Goal: Transaction & Acquisition: Download file/media

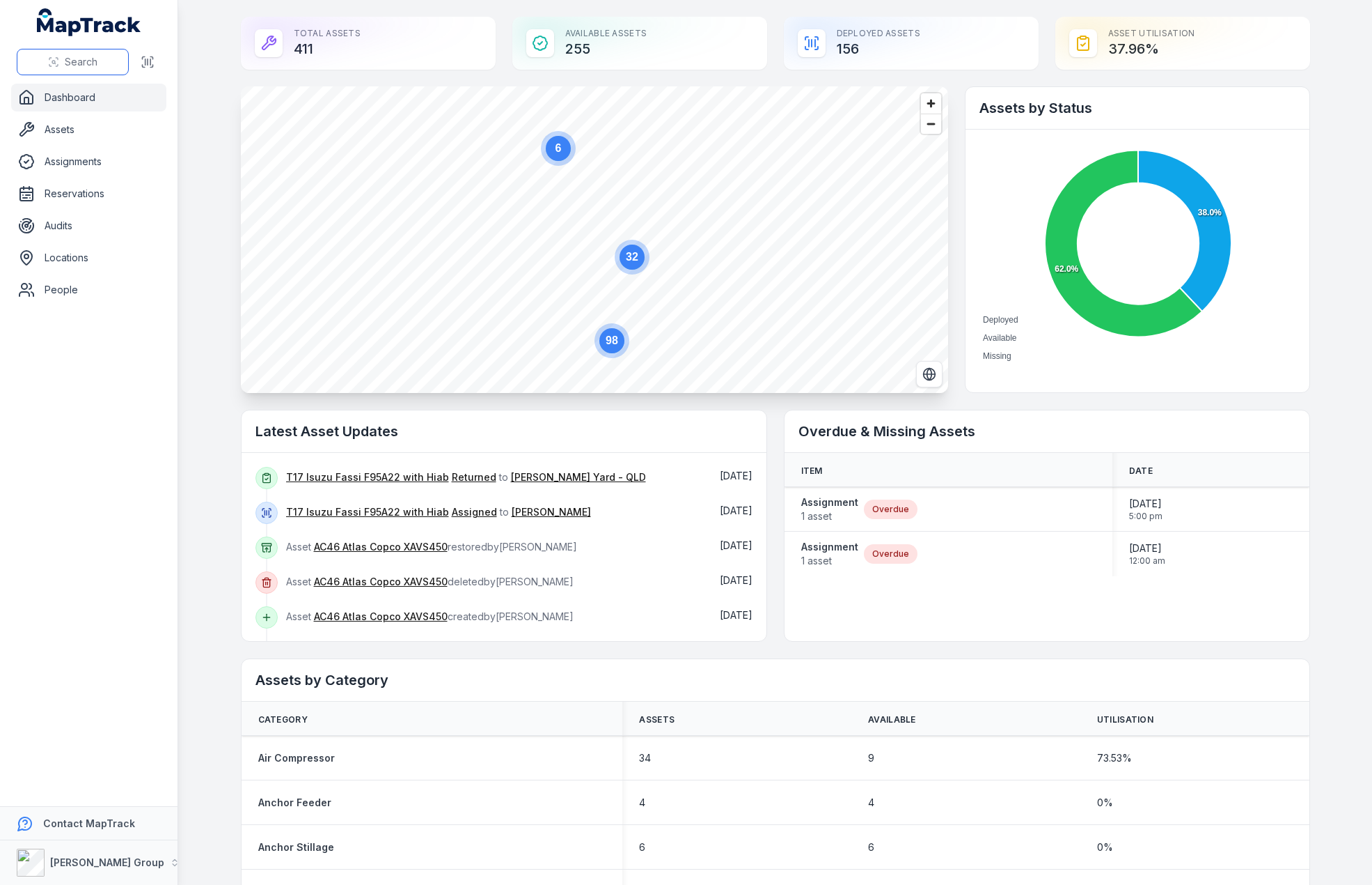
click at [74, 68] on span "Search" at bounding box center [81, 62] width 32 height 14
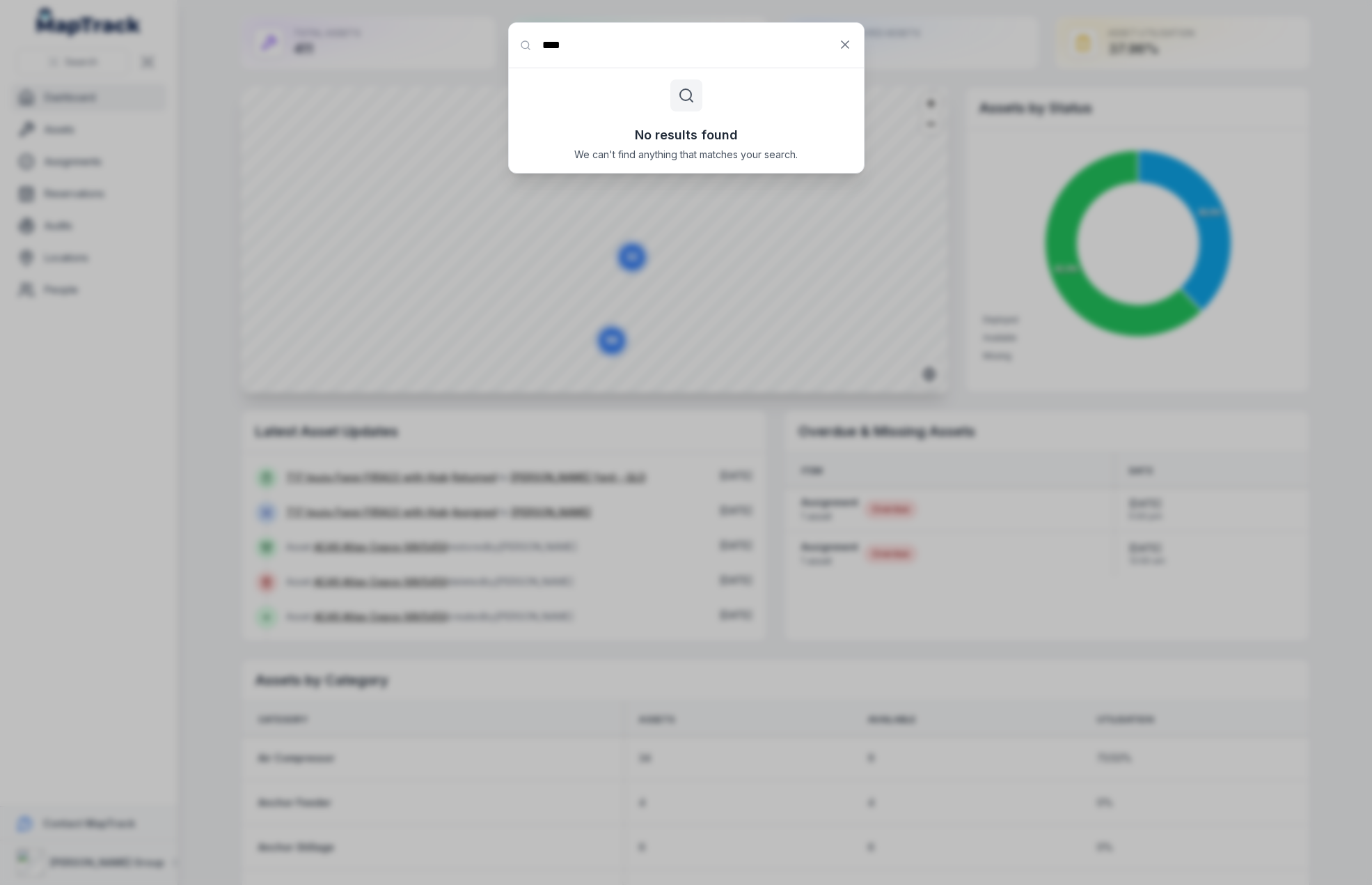
click at [560, 41] on input "****" at bounding box center [686, 44] width 355 height 44
type input "***"
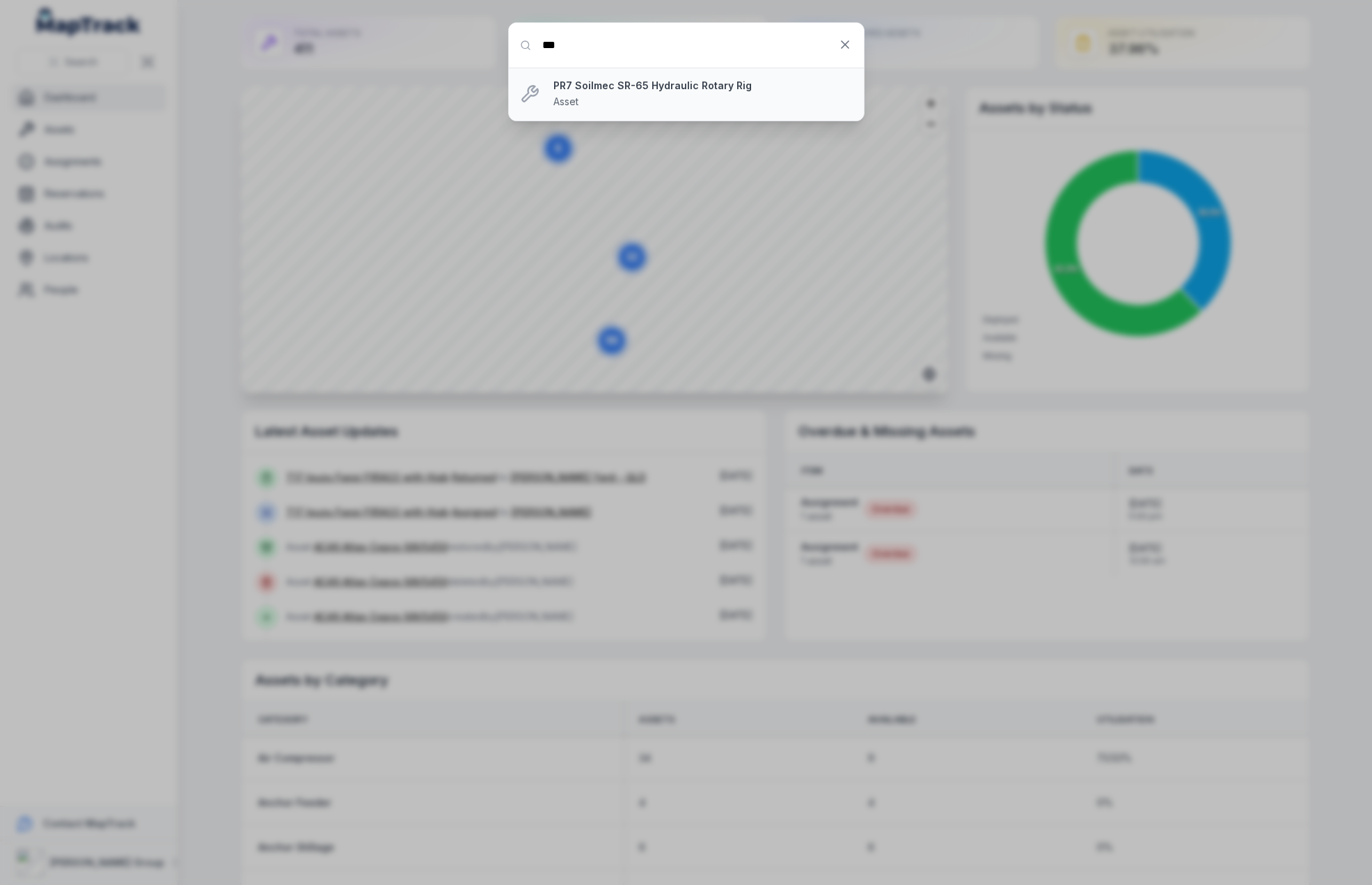
click at [586, 93] on div "PR7 Soilmec SR-65 Hydraulic Rotary Rig Asset" at bounding box center [703, 94] width 299 height 31
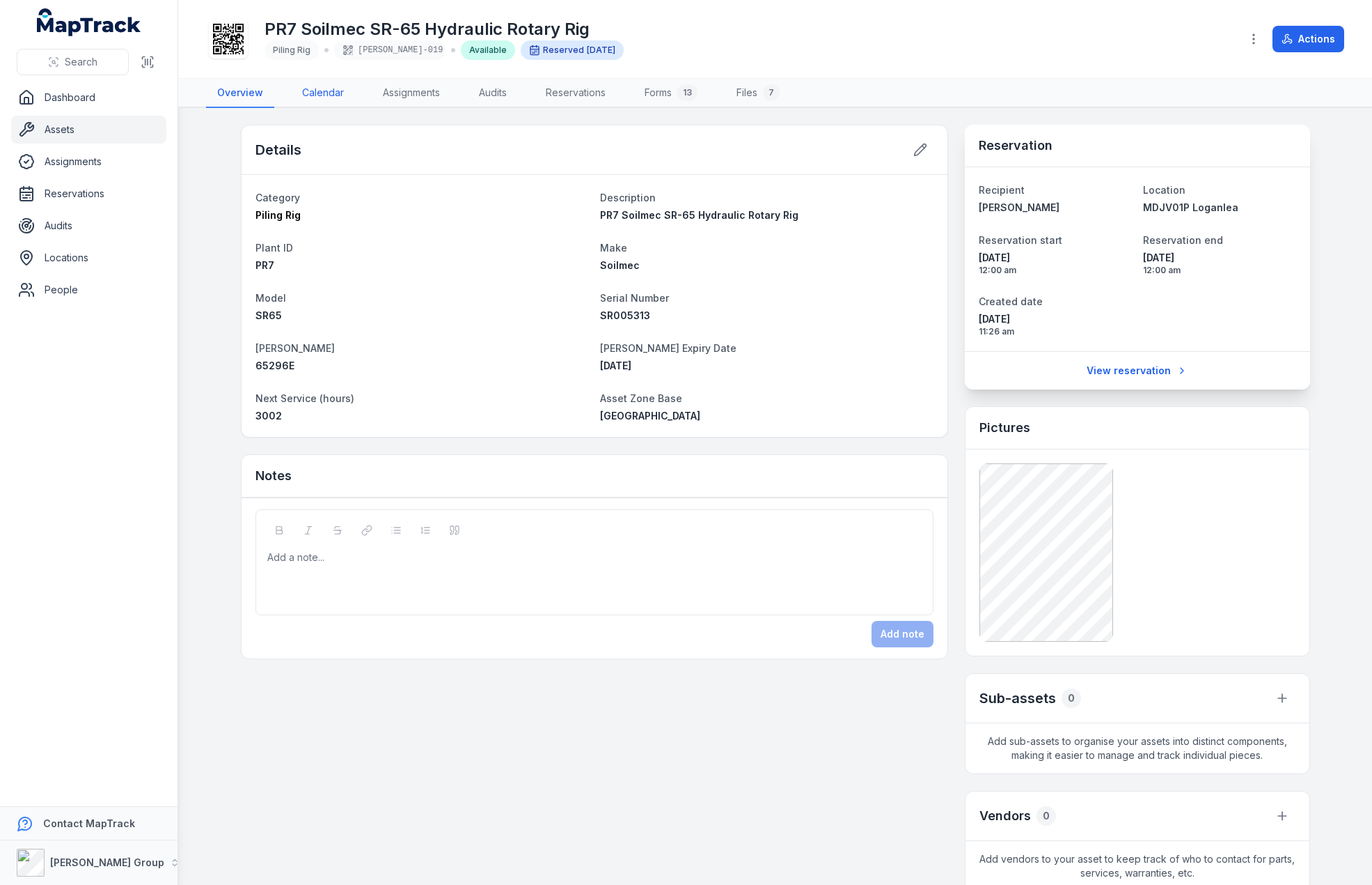
click at [310, 95] on link "Calendar" at bounding box center [323, 94] width 64 height 30
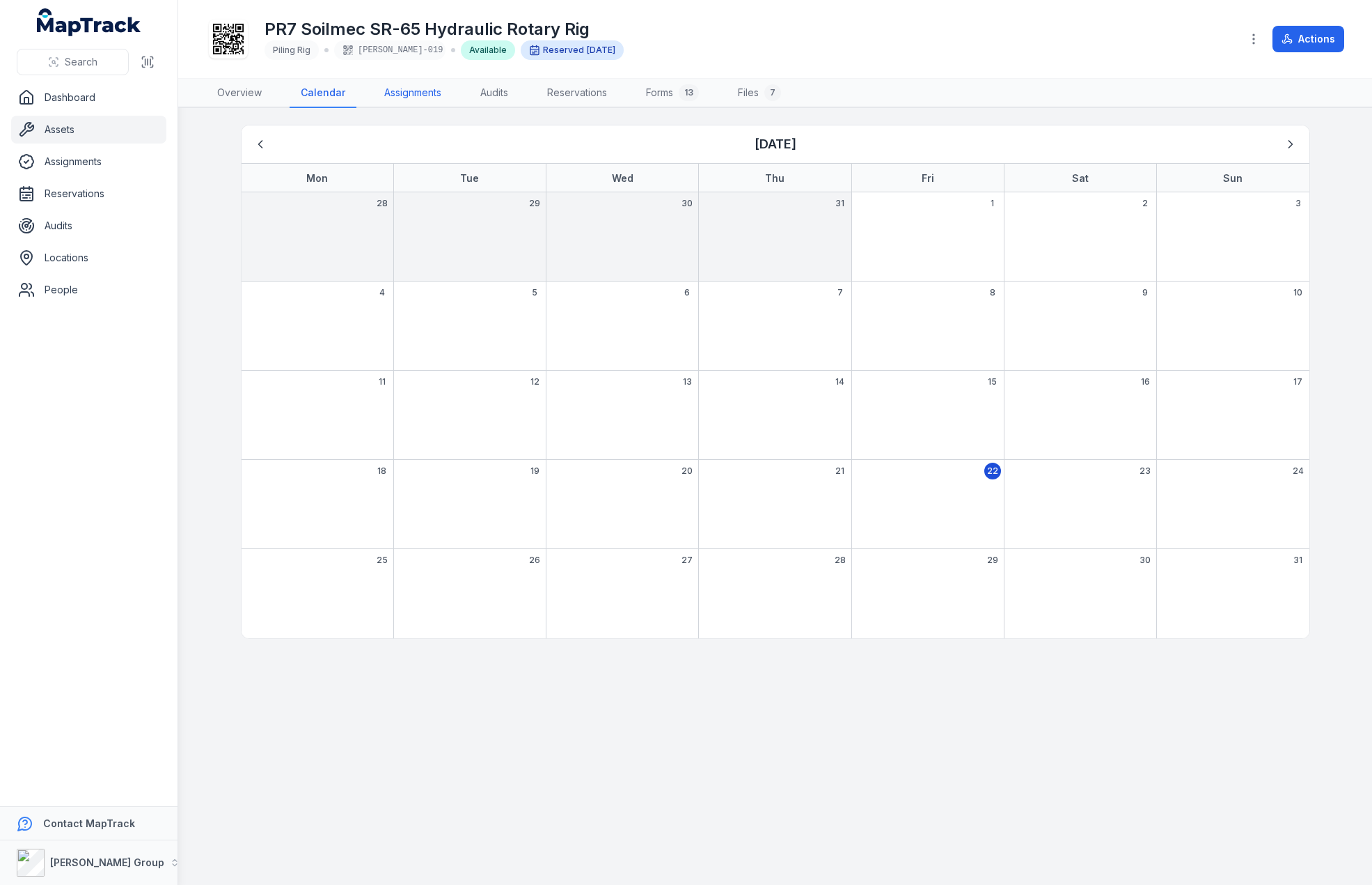
click at [399, 89] on link "Assignments" at bounding box center [412, 94] width 80 height 30
click at [485, 92] on link "Audits" at bounding box center [494, 94] width 50 height 30
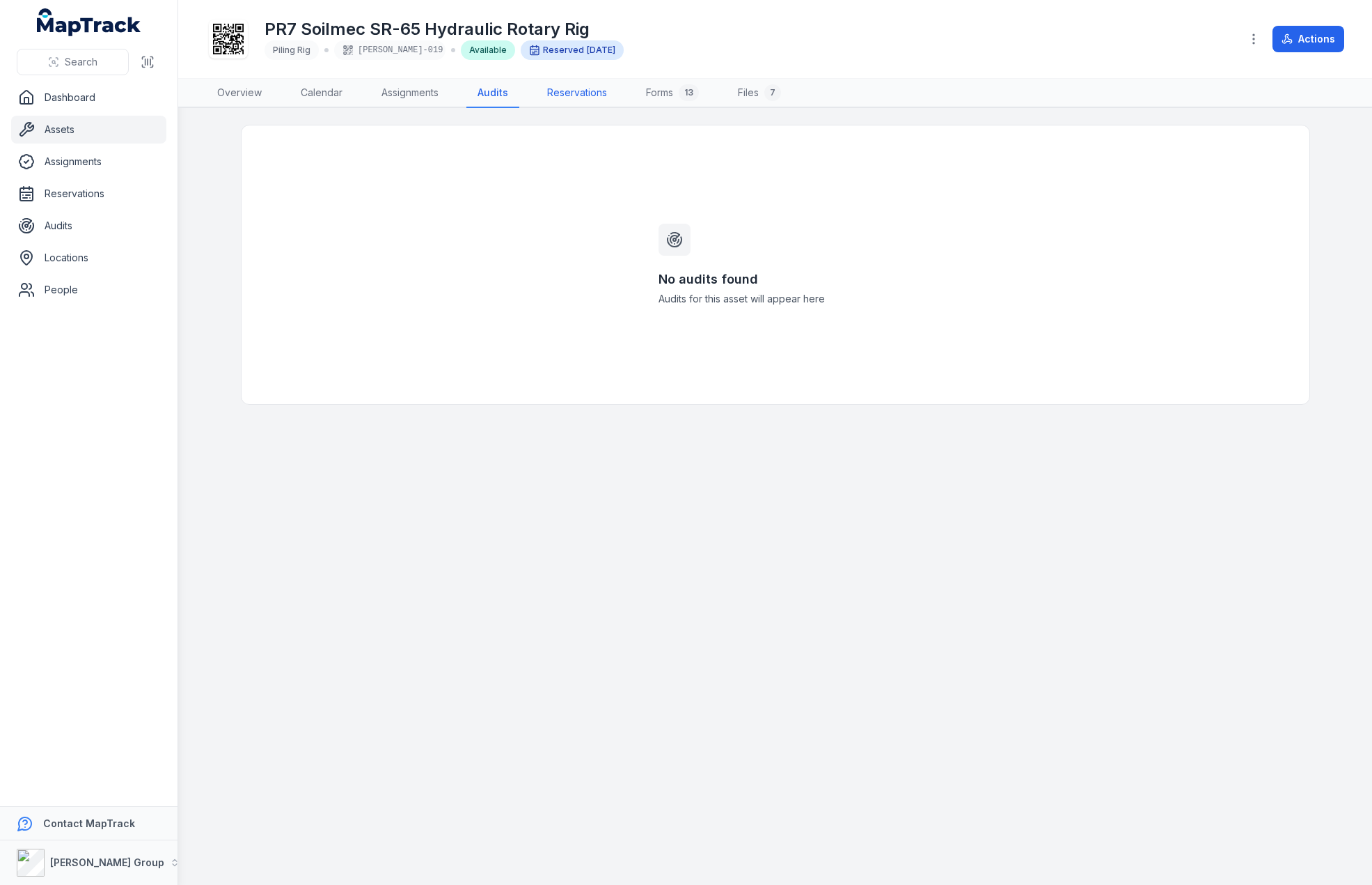
click at [570, 92] on link "Reservations" at bounding box center [577, 94] width 82 height 30
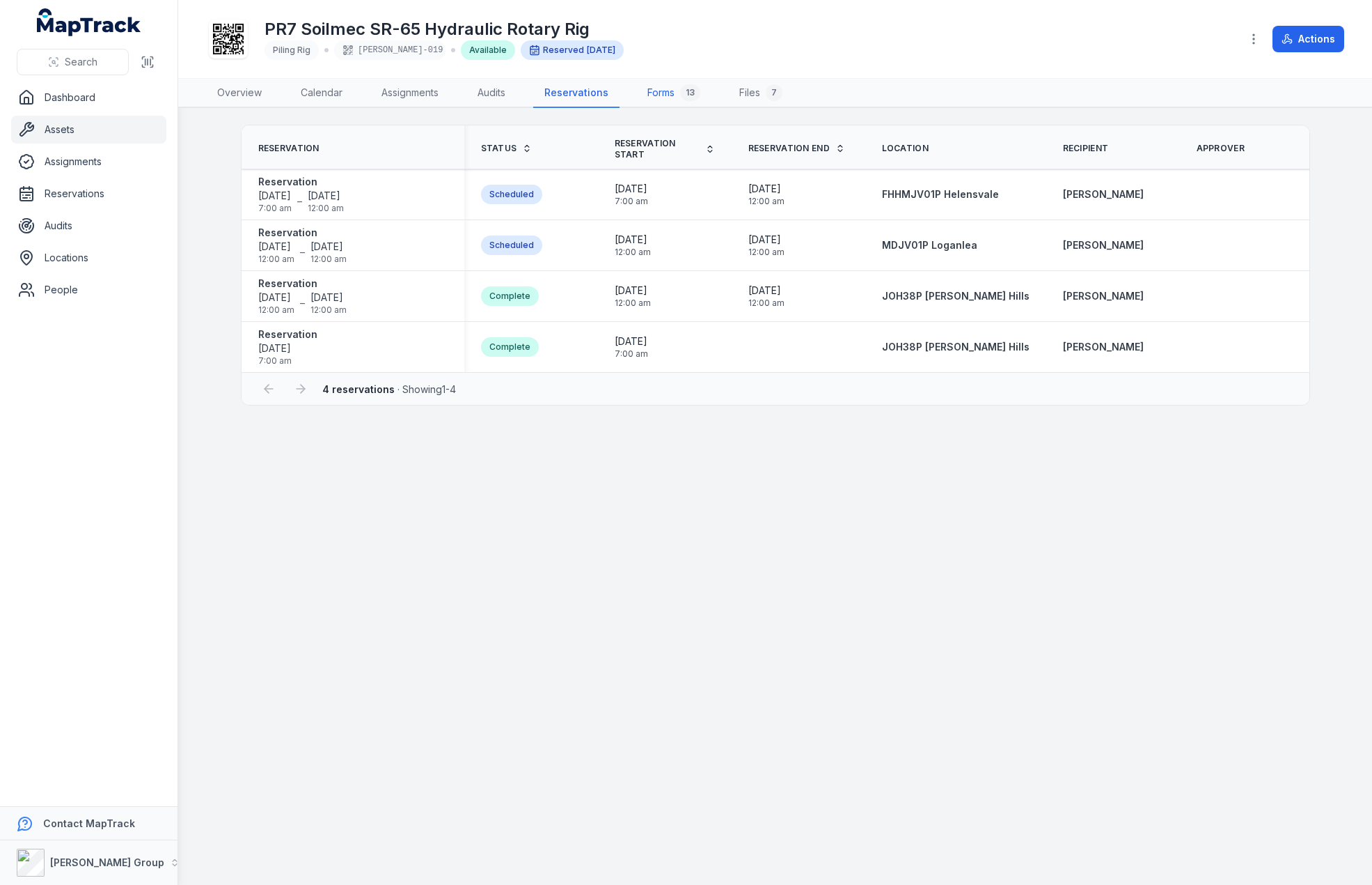
click at [670, 92] on link "Forms 13" at bounding box center [674, 94] width 75 height 30
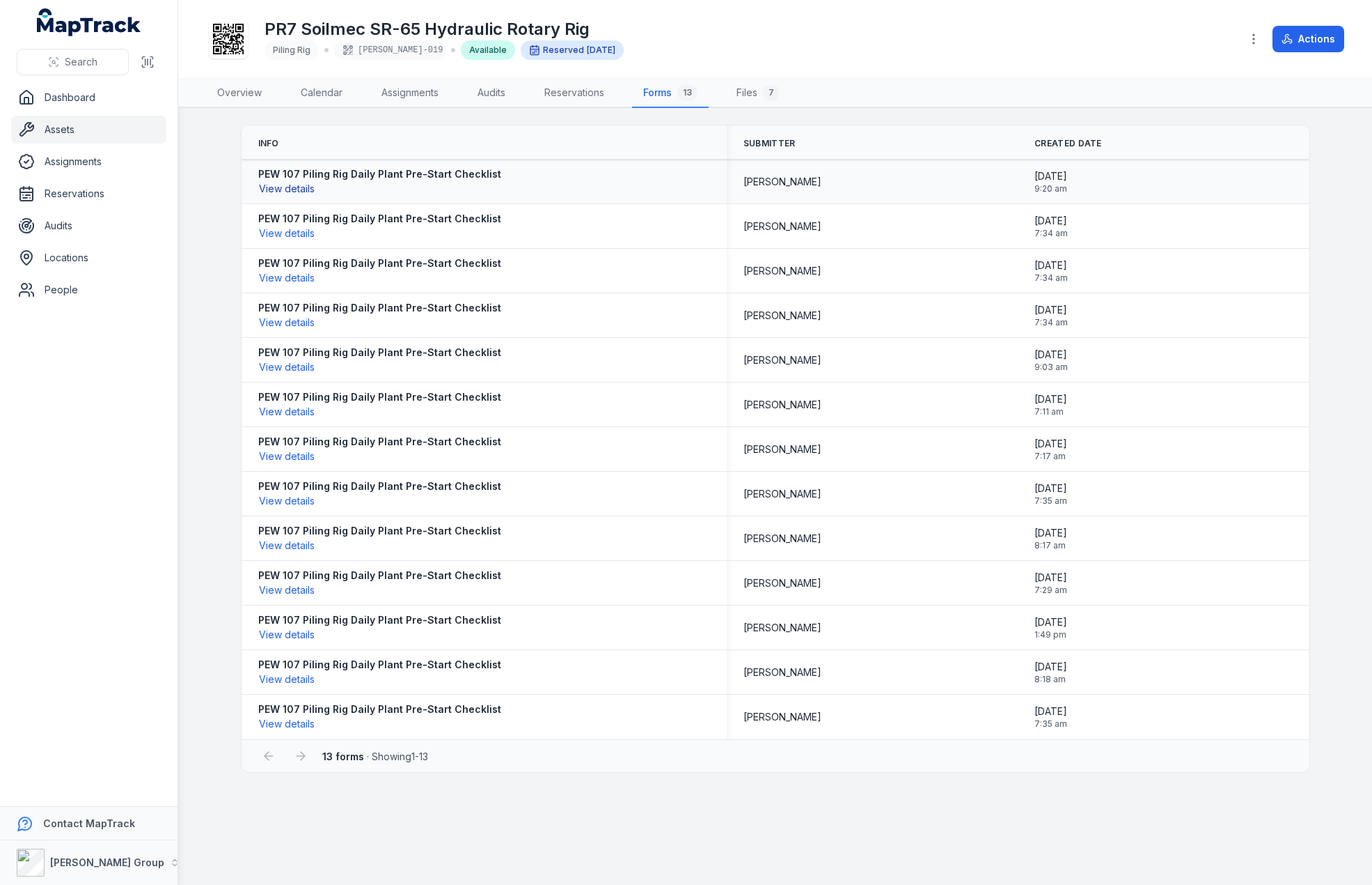
click at [290, 185] on button "View details" at bounding box center [286, 189] width 57 height 16
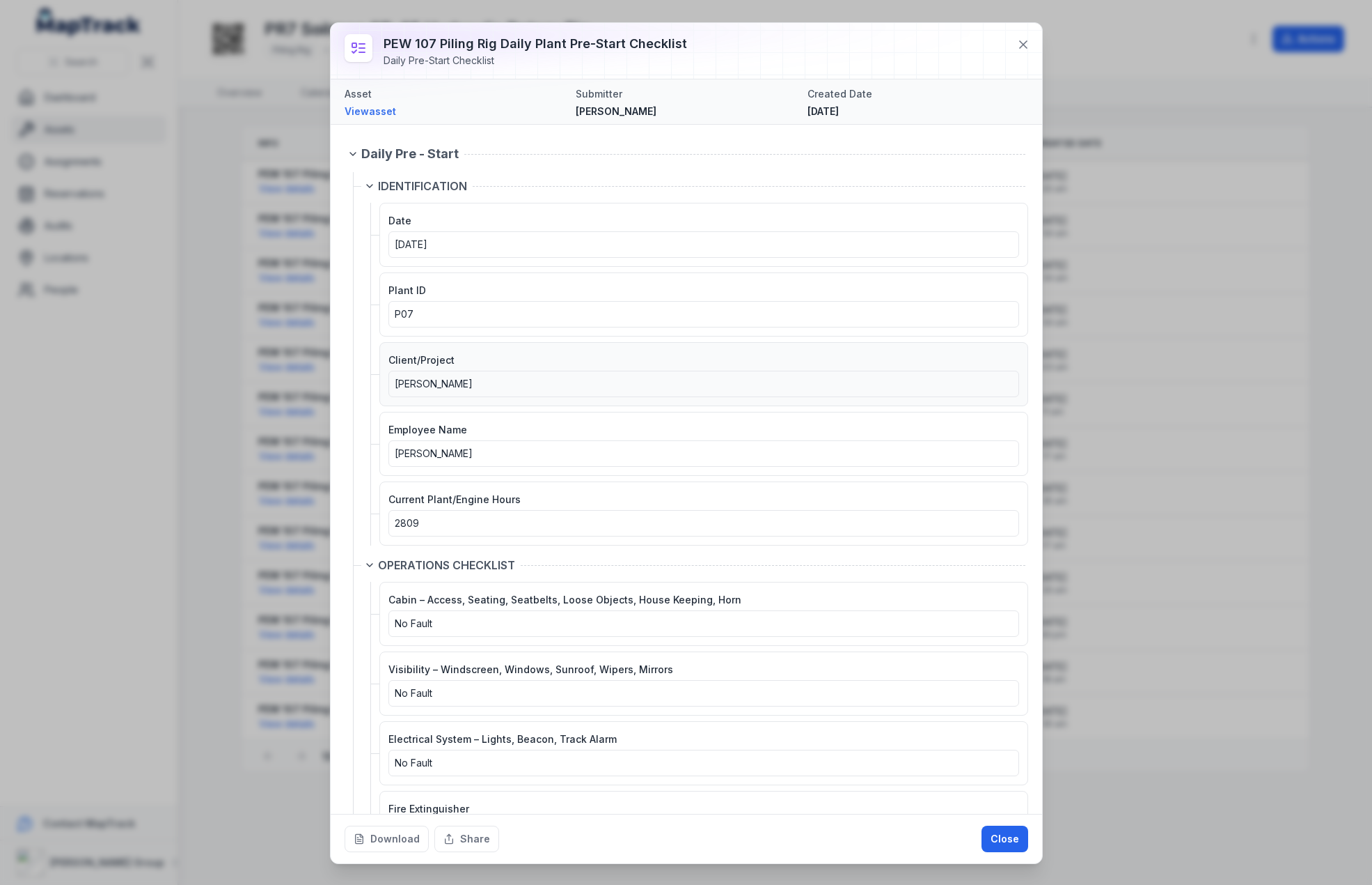
scroll to position [70, 0]
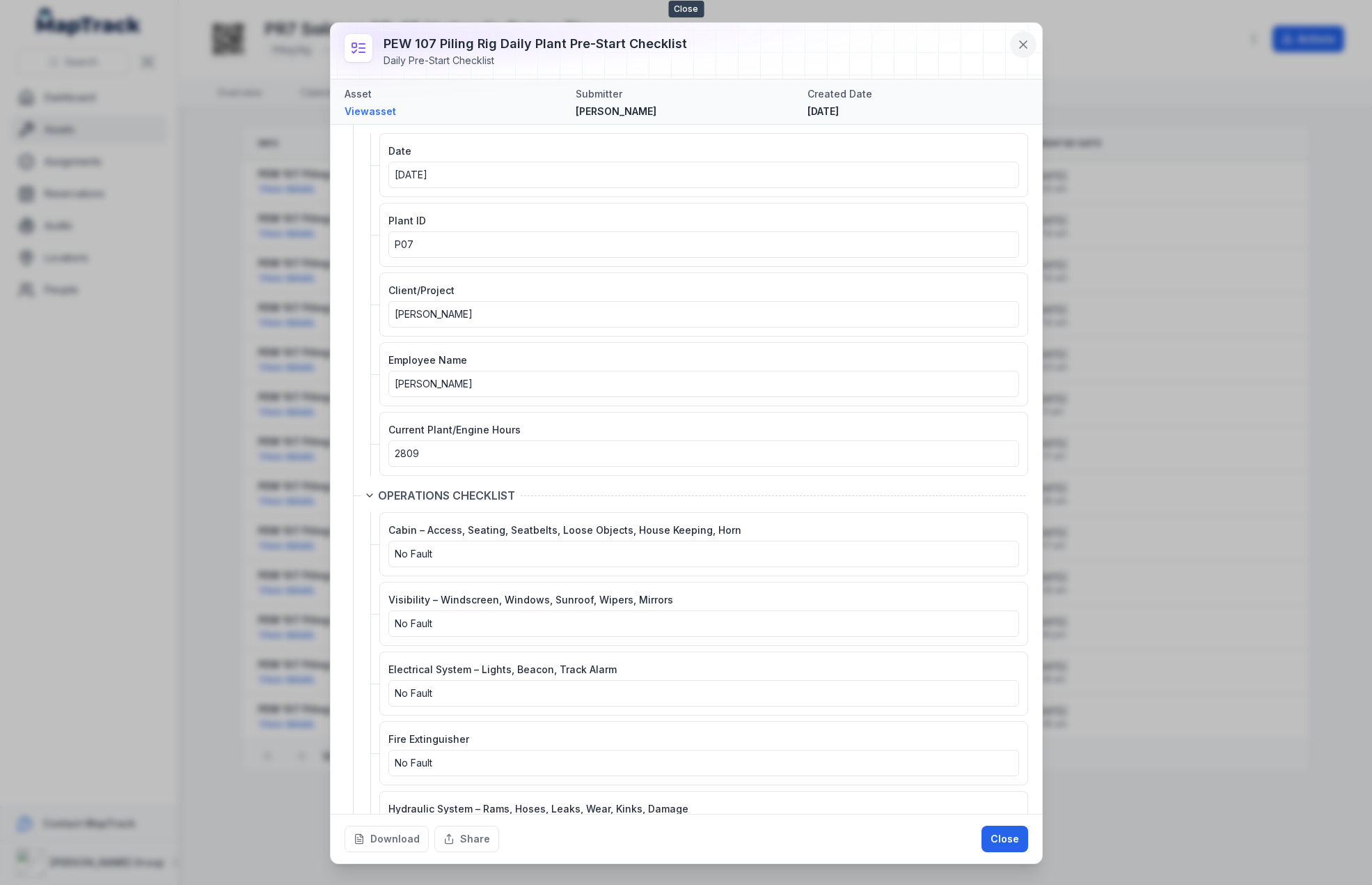
click at [1016, 44] on button at bounding box center [1024, 44] width 27 height 27
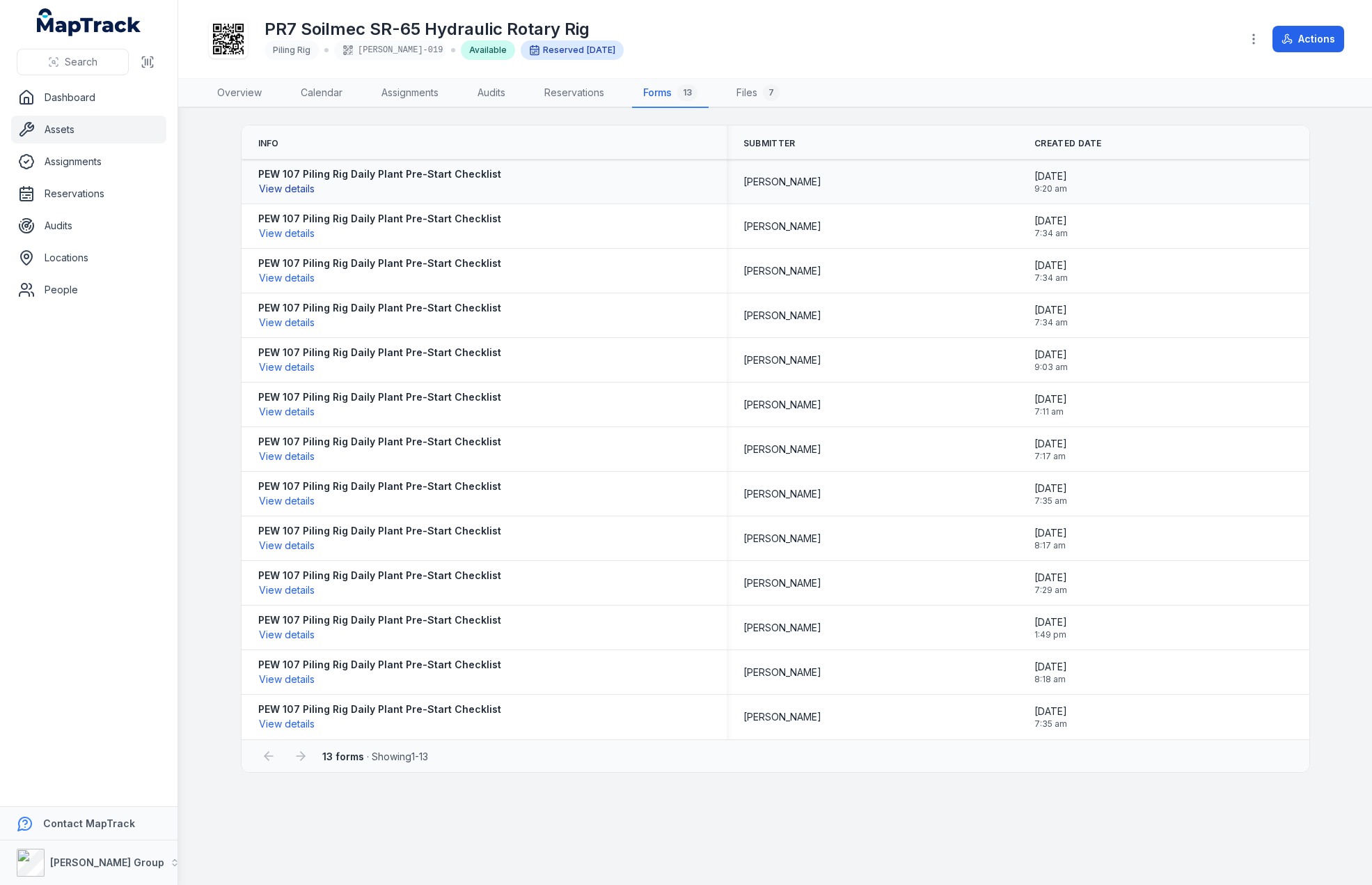
click at [300, 192] on button "View details" at bounding box center [286, 189] width 57 height 16
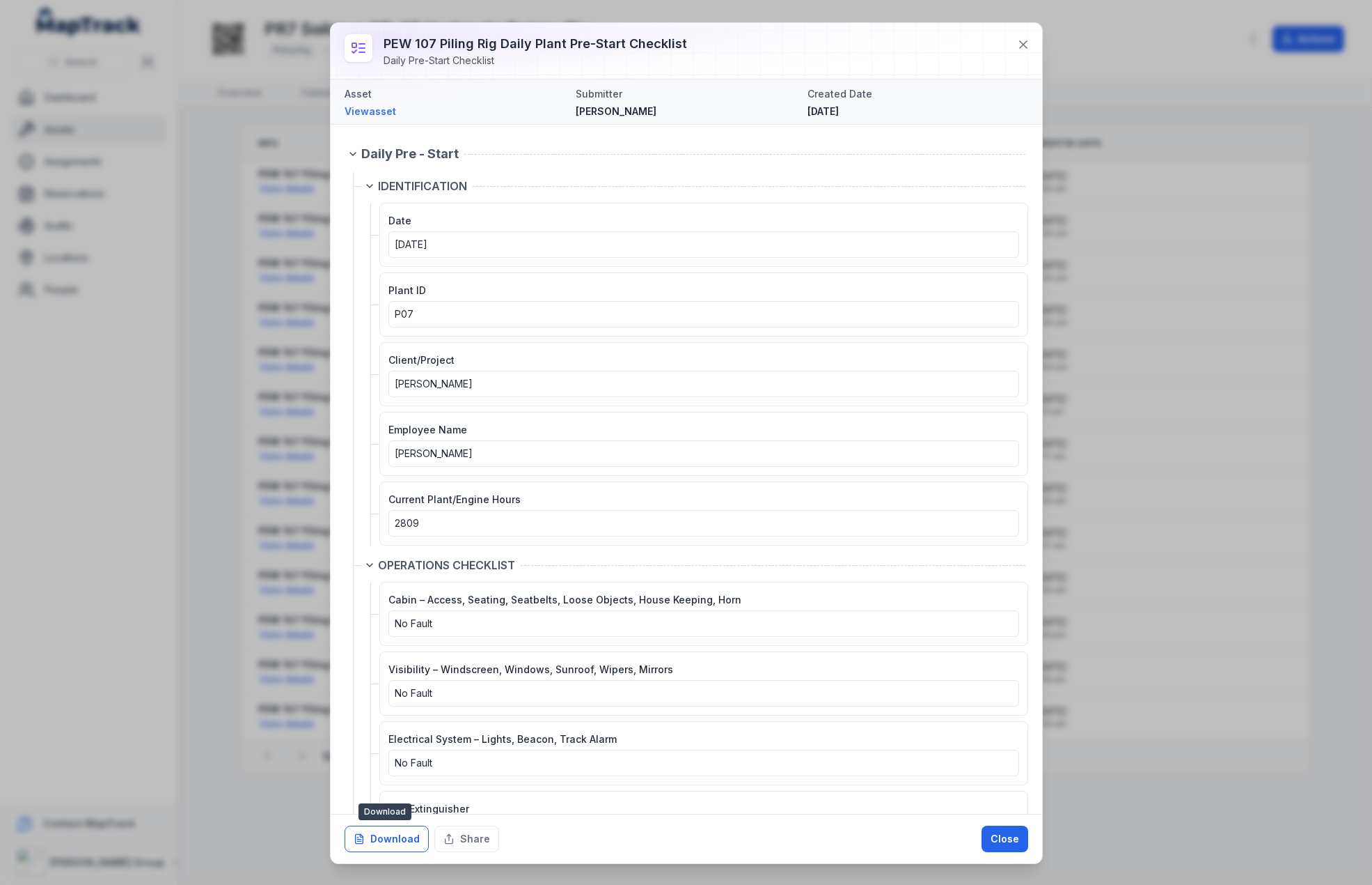
click at [385, 840] on button "Download" at bounding box center [387, 838] width 85 height 27
click at [1018, 41] on icon at bounding box center [1024, 44] width 14 height 14
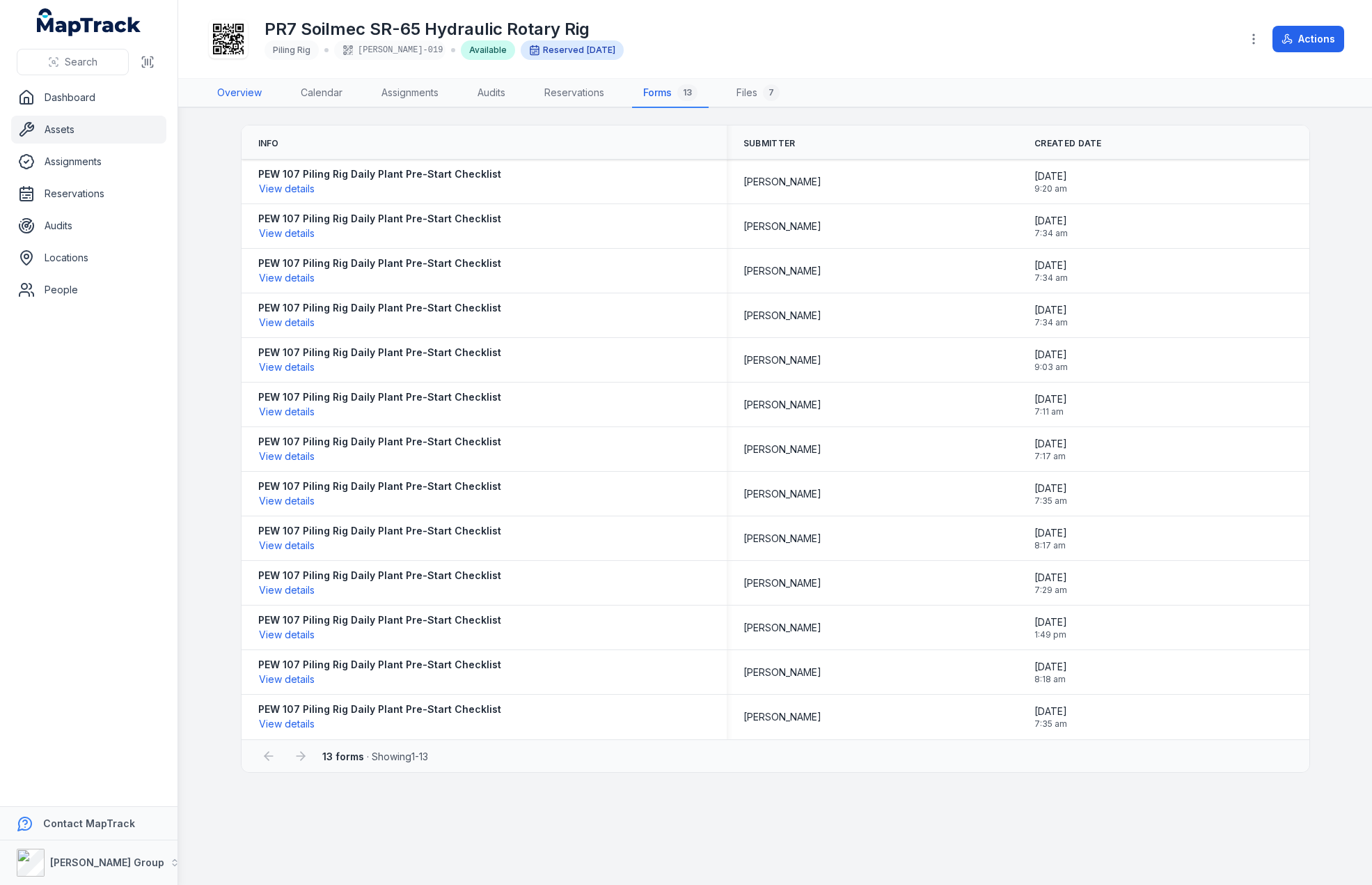
click at [244, 92] on link "Overview" at bounding box center [239, 94] width 67 height 30
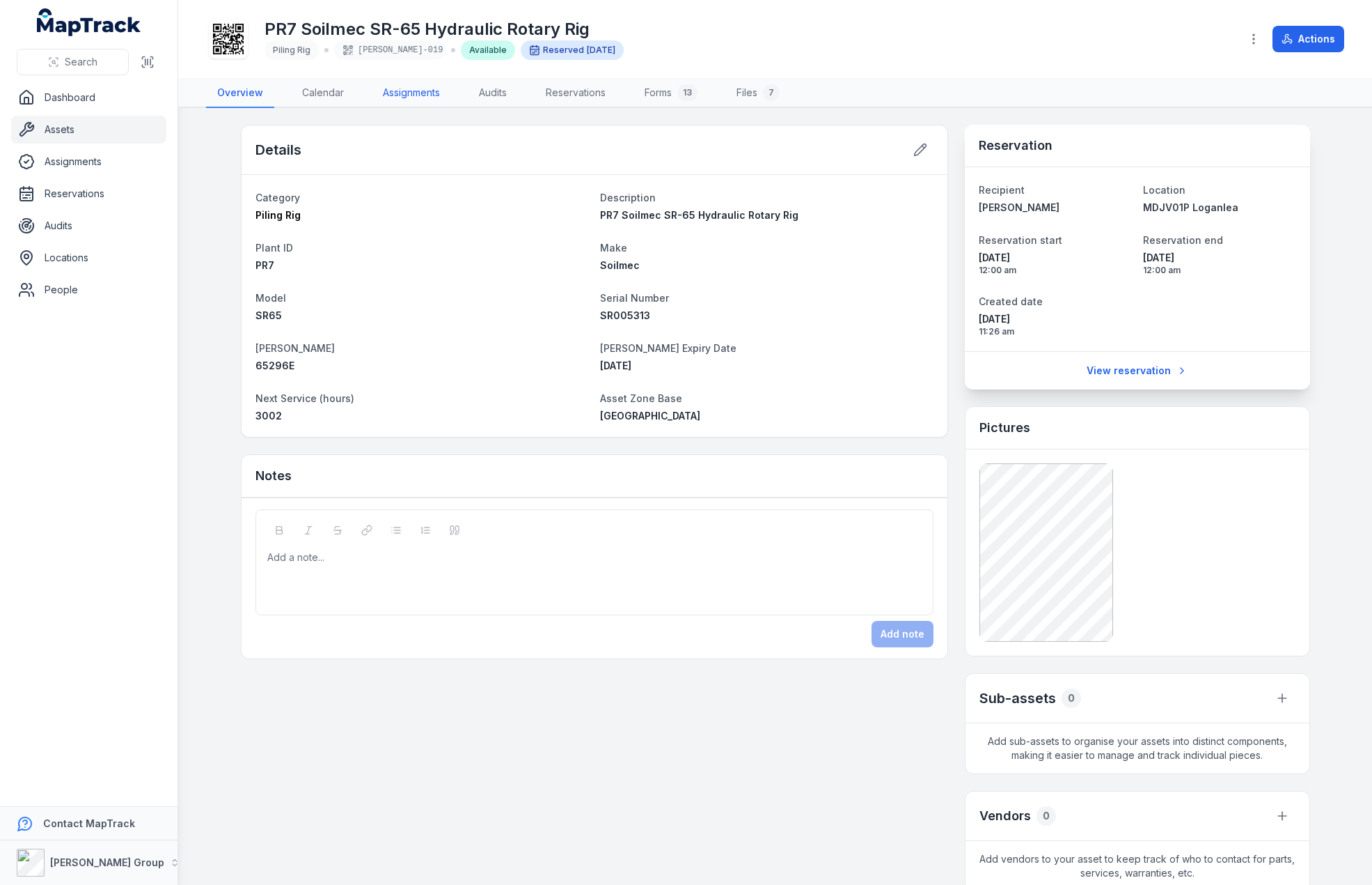
click at [418, 91] on link "Assignments" at bounding box center [411, 94] width 80 height 30
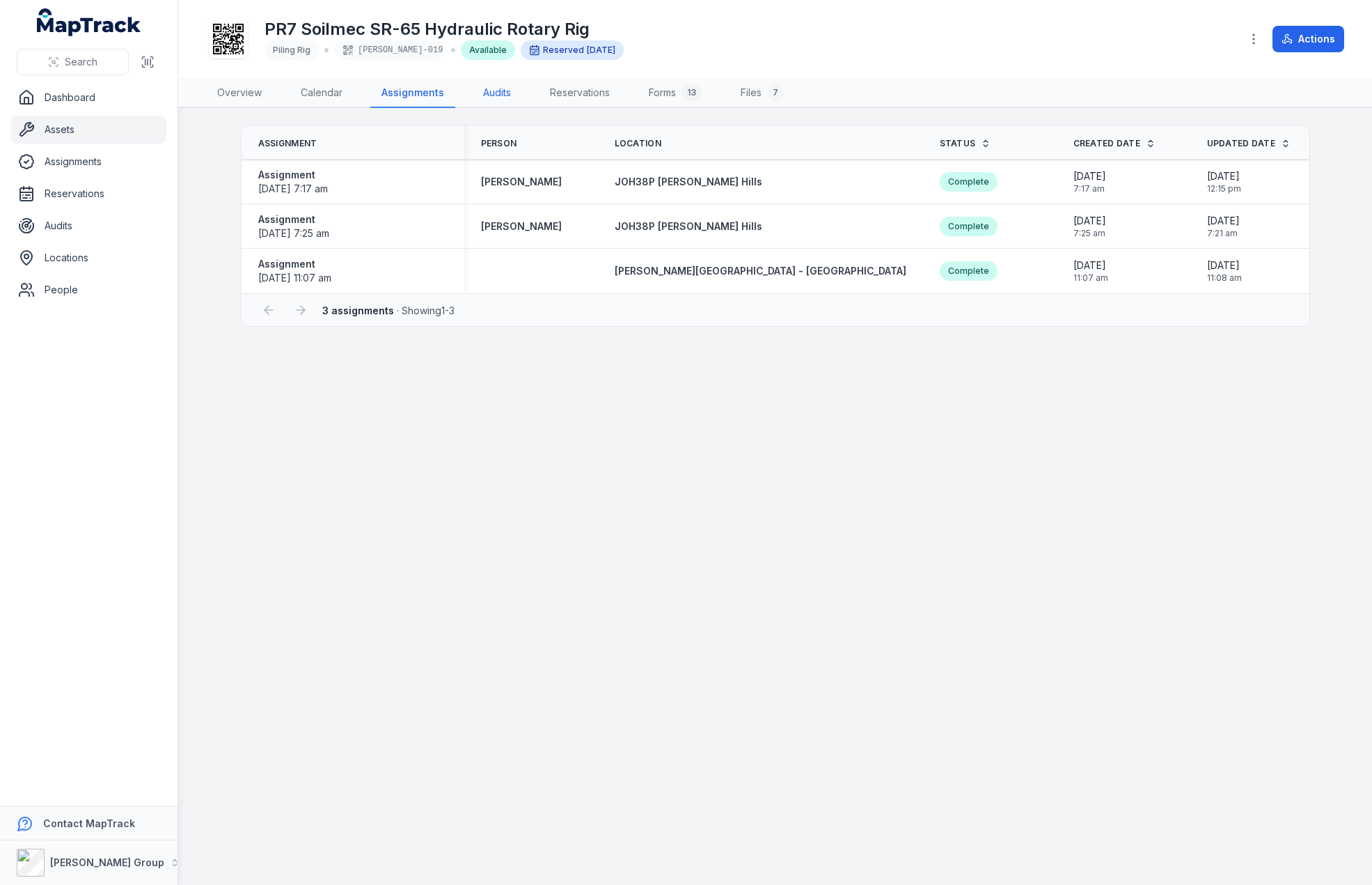
click at [499, 86] on link "Audits" at bounding box center [497, 94] width 50 height 30
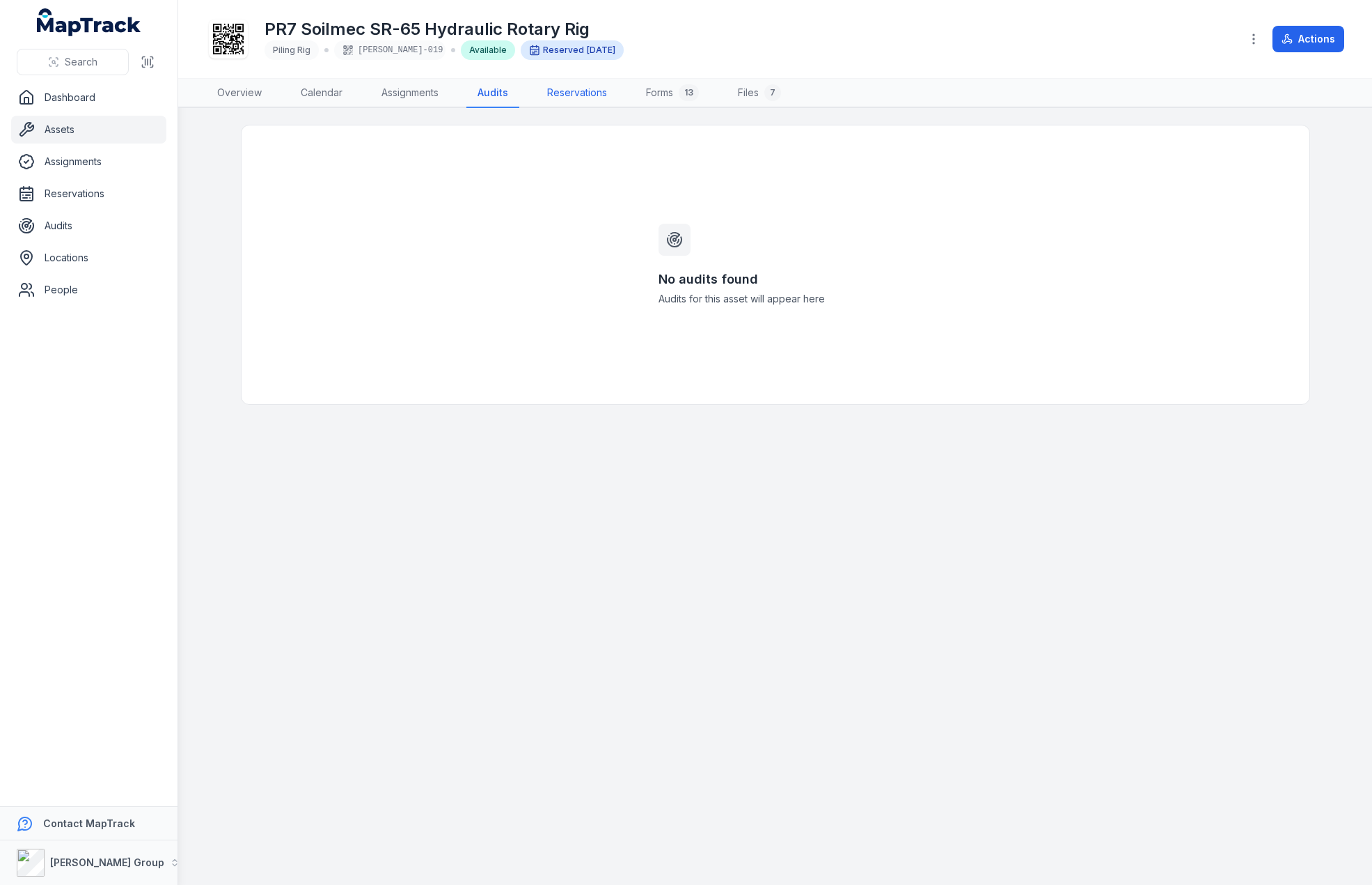
click at [570, 87] on link "Reservations" at bounding box center [577, 94] width 82 height 30
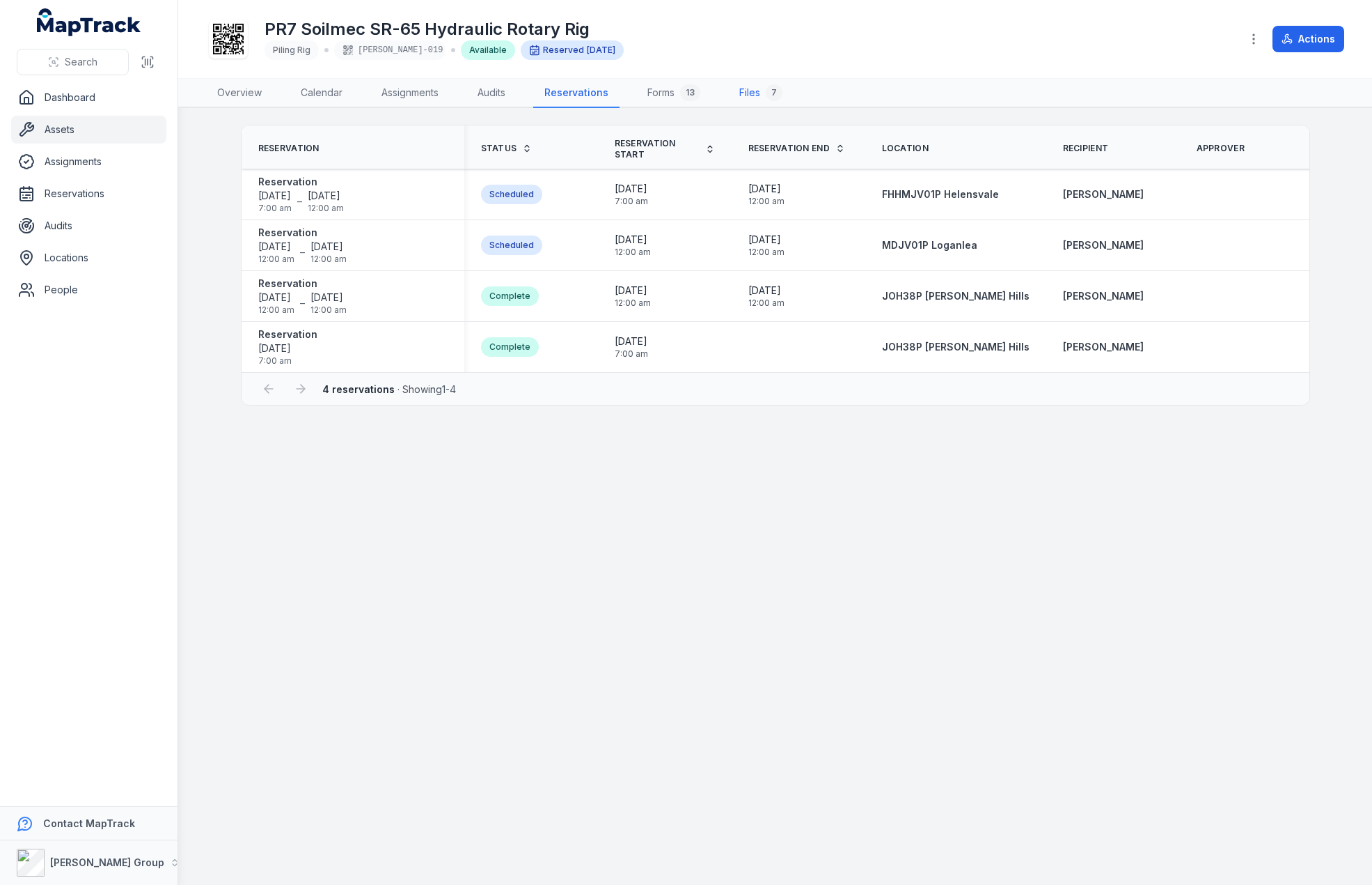
click at [759, 88] on link "Files 7" at bounding box center [761, 94] width 66 height 30
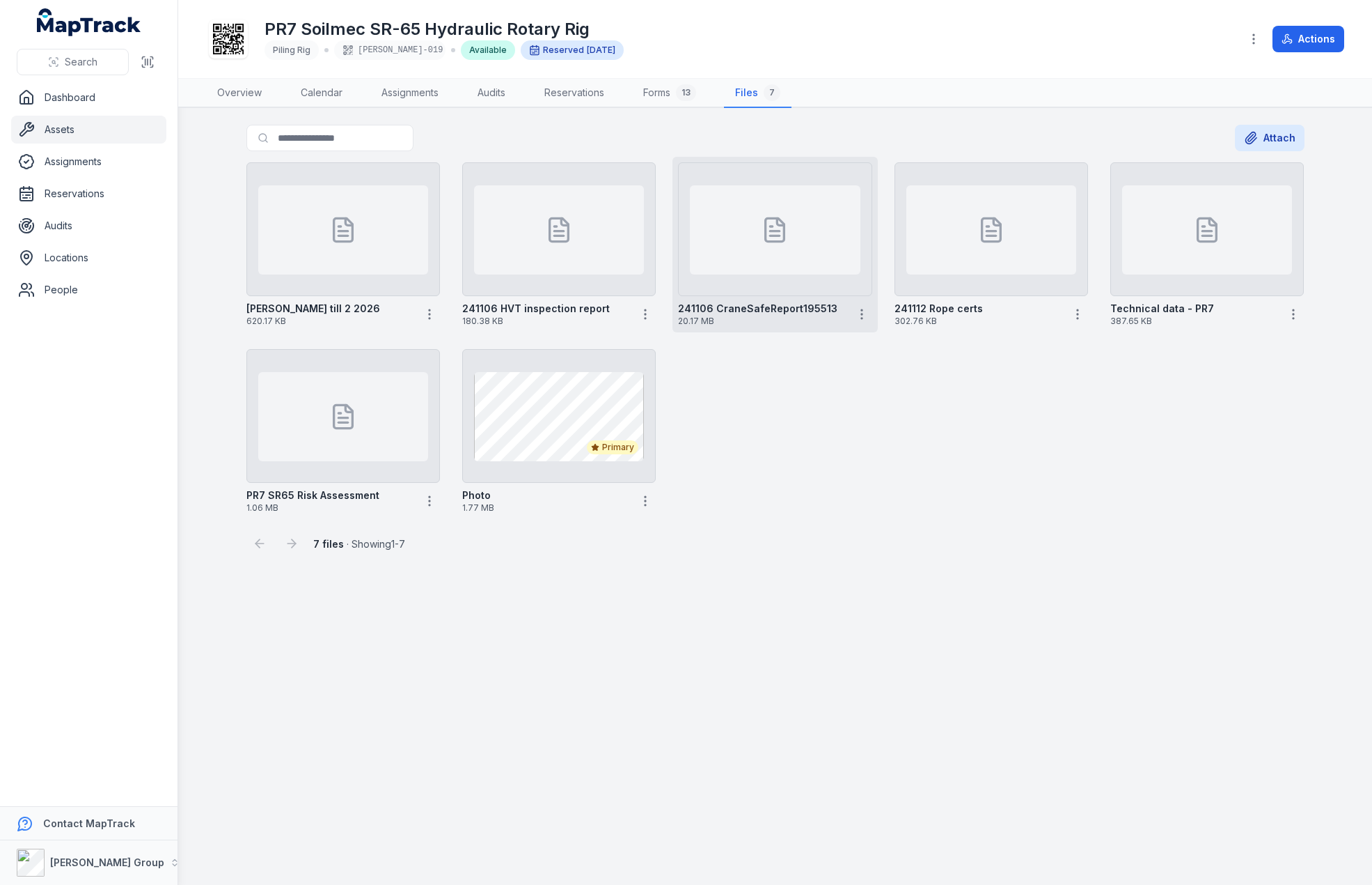
click at [786, 249] on div at bounding box center [775, 229] width 170 height 90
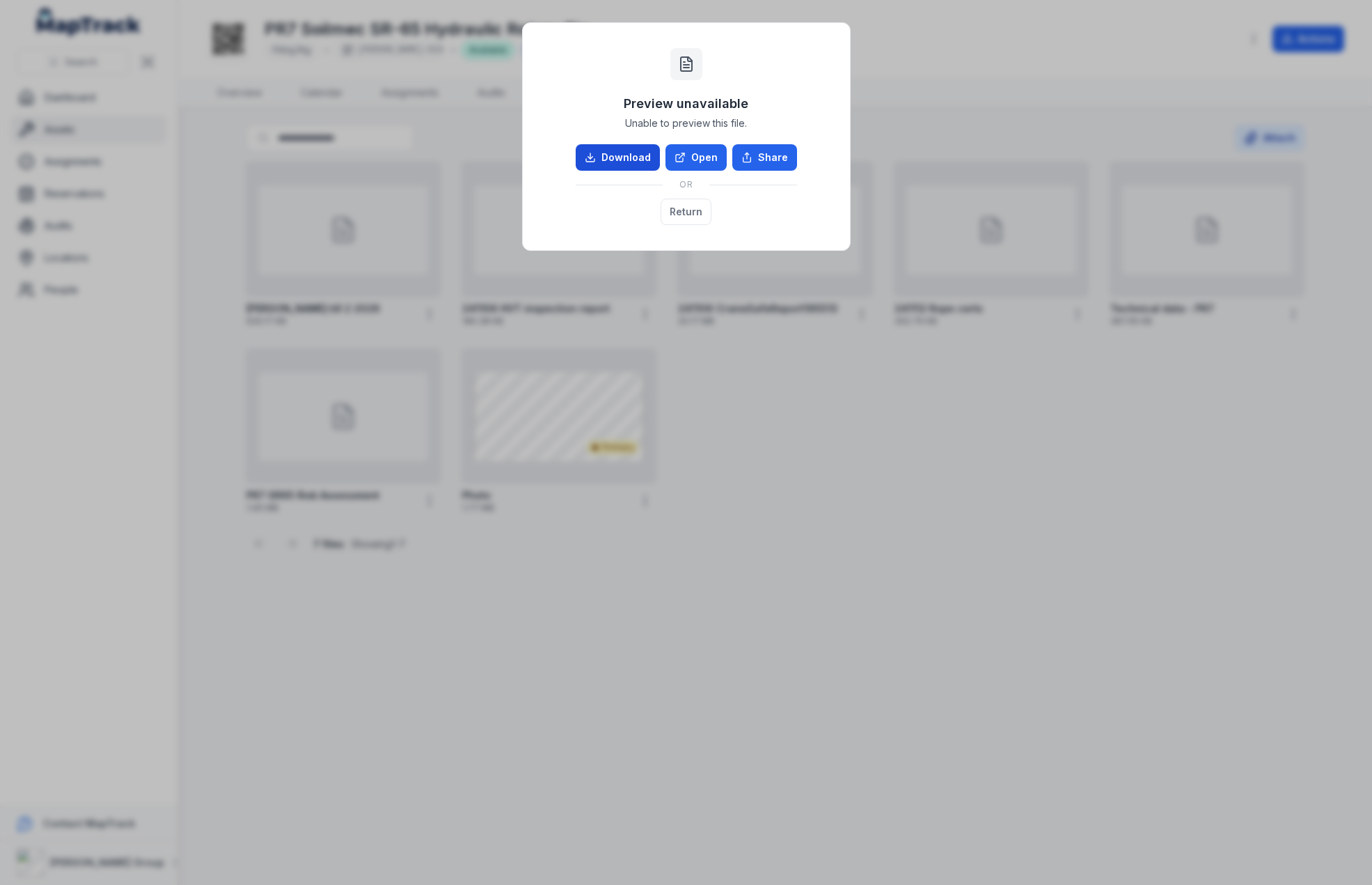
click at [638, 158] on link "Download" at bounding box center [618, 157] width 85 height 27
